Goal: Communication & Community: Ask a question

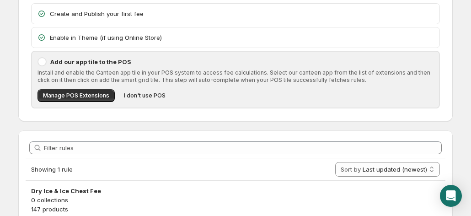
scroll to position [103, 0]
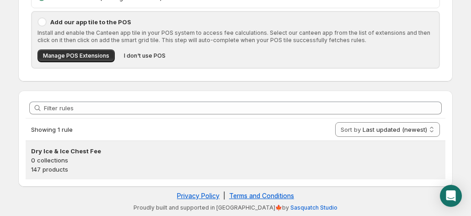
click at [154, 155] on h3 "Dry Ice & Ice Chest Fee" at bounding box center [235, 150] width 409 height 9
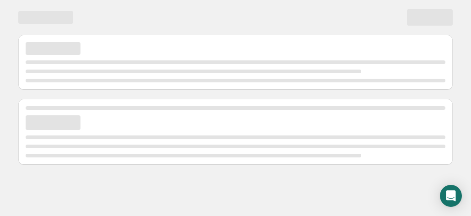
scroll to position [0, 0]
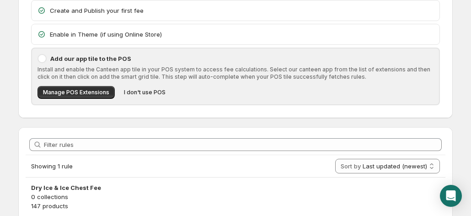
scroll to position [103, 0]
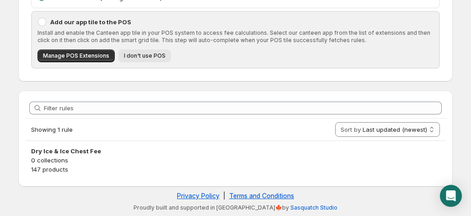
click at [136, 56] on span "I don't use POS" at bounding box center [145, 55] width 42 height 7
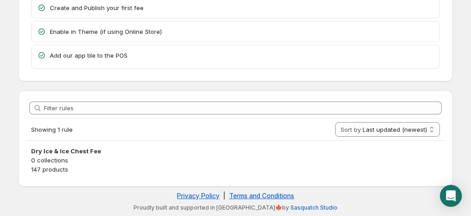
scroll to position [66, 0]
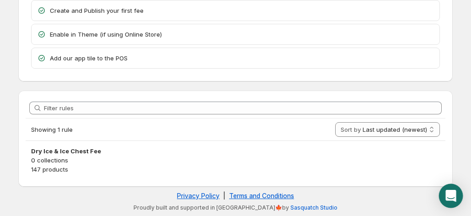
click at [451, 196] on icon "Open Intercom Messenger" at bounding box center [450, 196] width 11 height 12
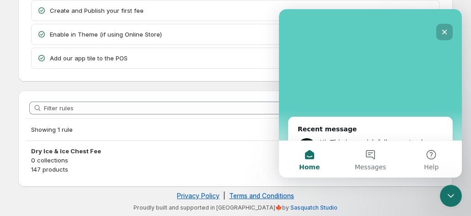
scroll to position [171, 0]
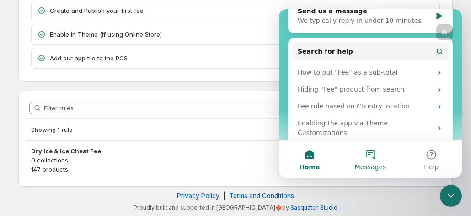
click at [375, 155] on button "Messages" at bounding box center [370, 159] width 61 height 37
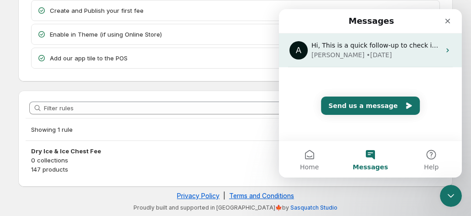
click at [384, 51] on div "[PERSON_NAME] • [DATE]" at bounding box center [375, 55] width 129 height 10
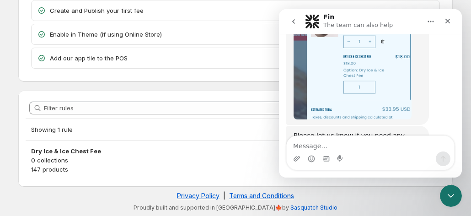
scroll to position [1587, 0]
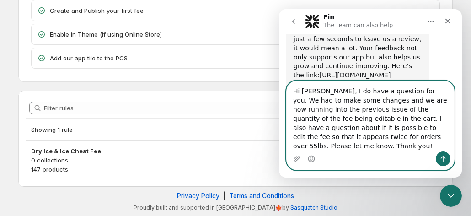
type textarea "Hi [PERSON_NAME], I do have a question for you. We had to make some changes and…"
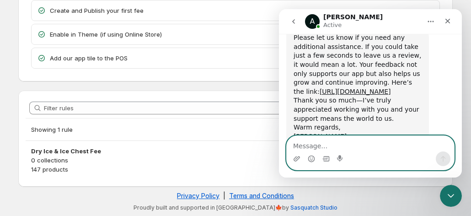
scroll to position [1689, 0]
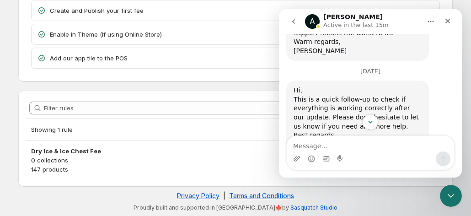
scroll to position [1689, 0]
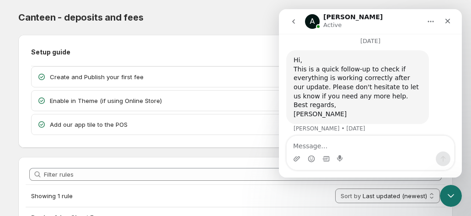
scroll to position [1689, 0]
